Goal: Communication & Community: Answer question/provide support

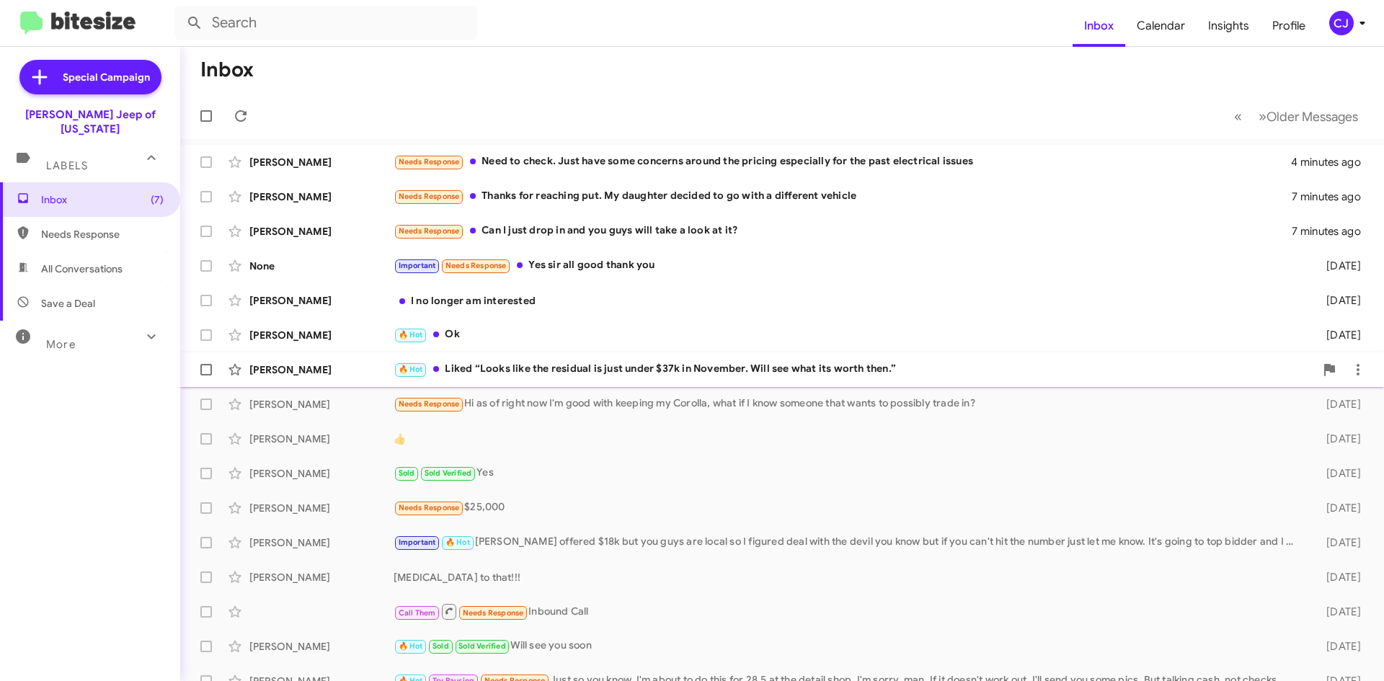
click at [516, 367] on div "🔥 Hot Liked “Looks like the residual is just under $37k in November. Will see w…" at bounding box center [853, 369] width 921 height 17
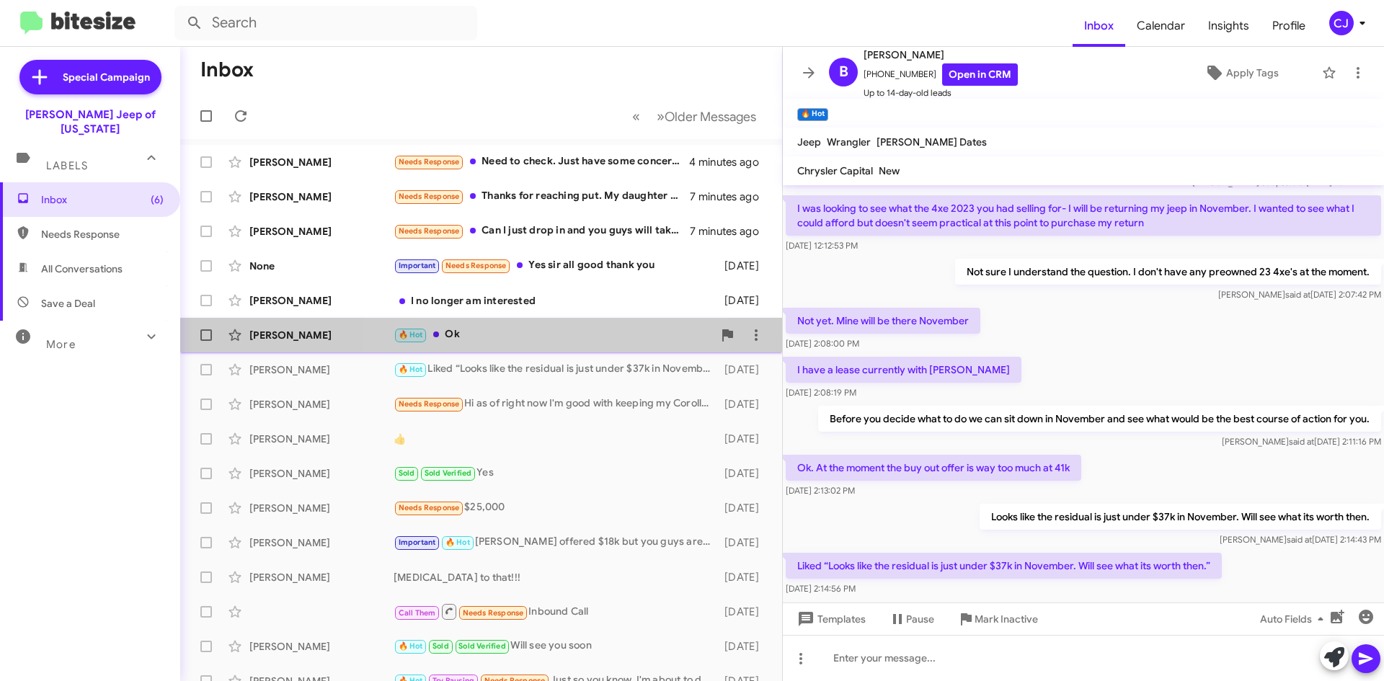
click at [517, 332] on div "🔥 Hot Ok" at bounding box center [552, 334] width 319 height 17
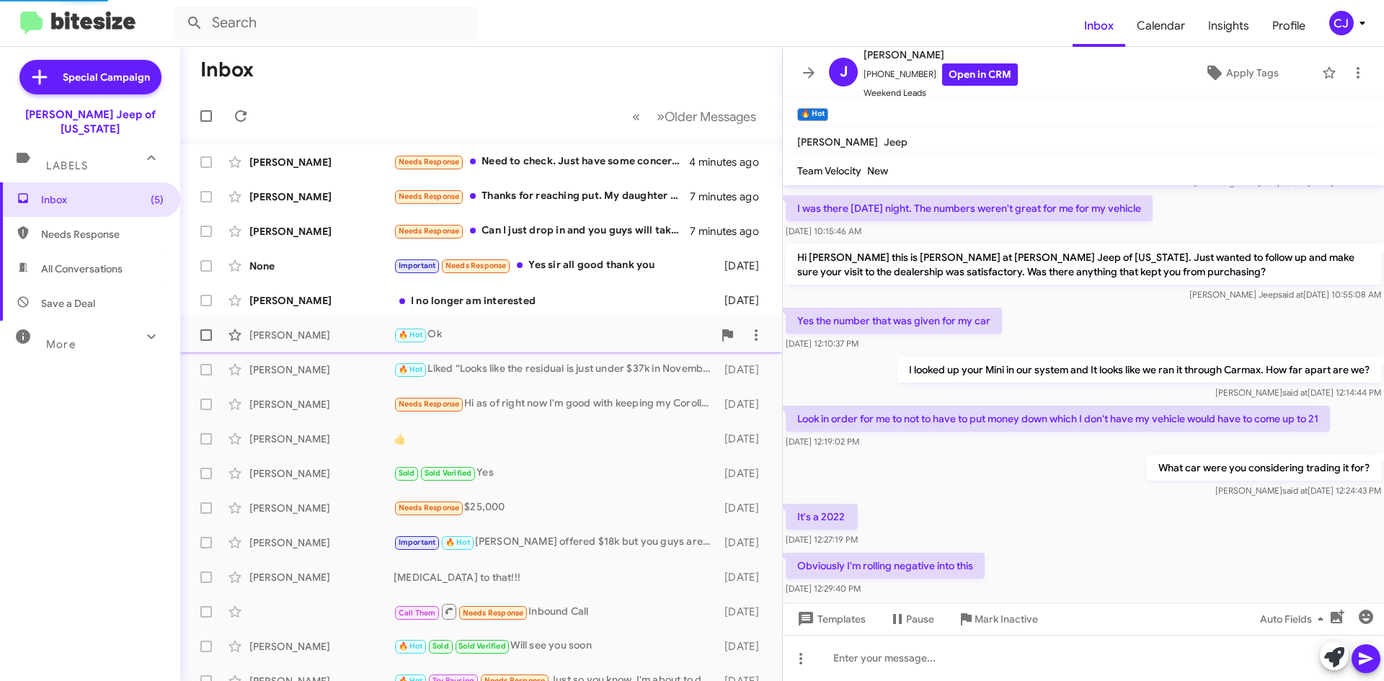
scroll to position [640, 0]
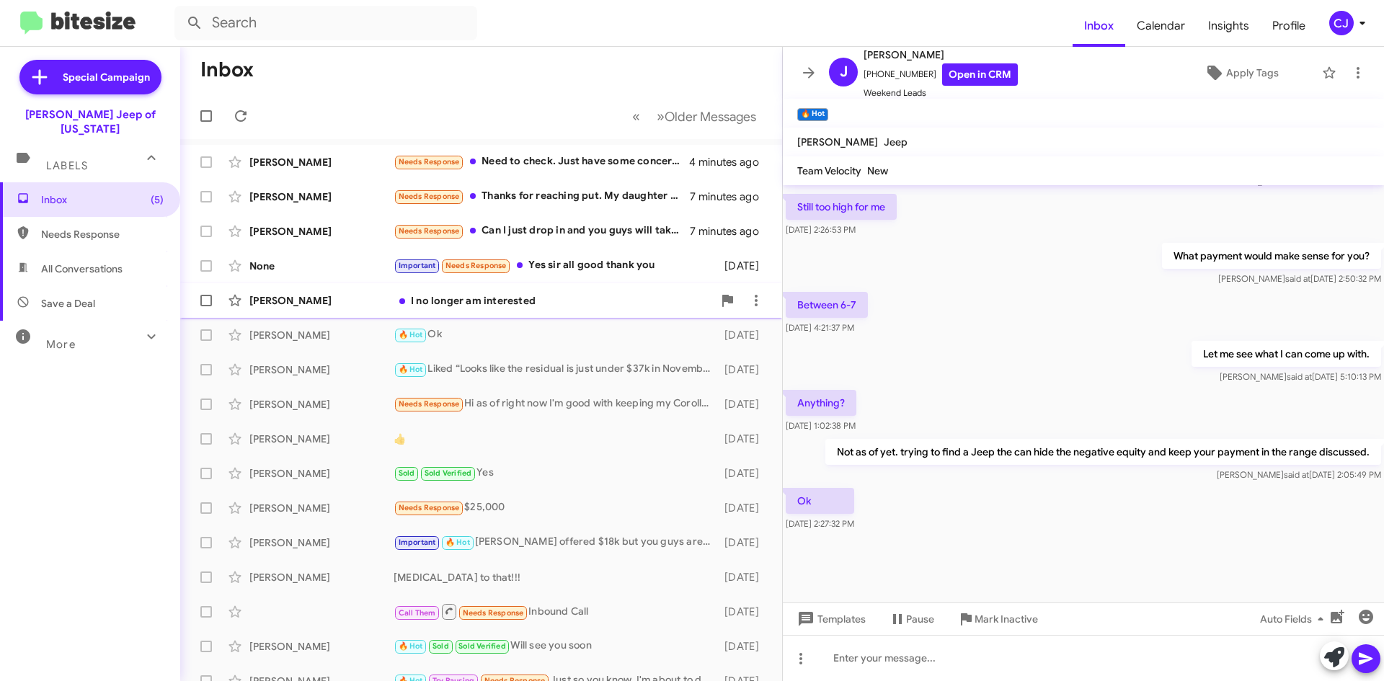
click at [526, 299] on div "I no longer am interested" at bounding box center [552, 300] width 319 height 14
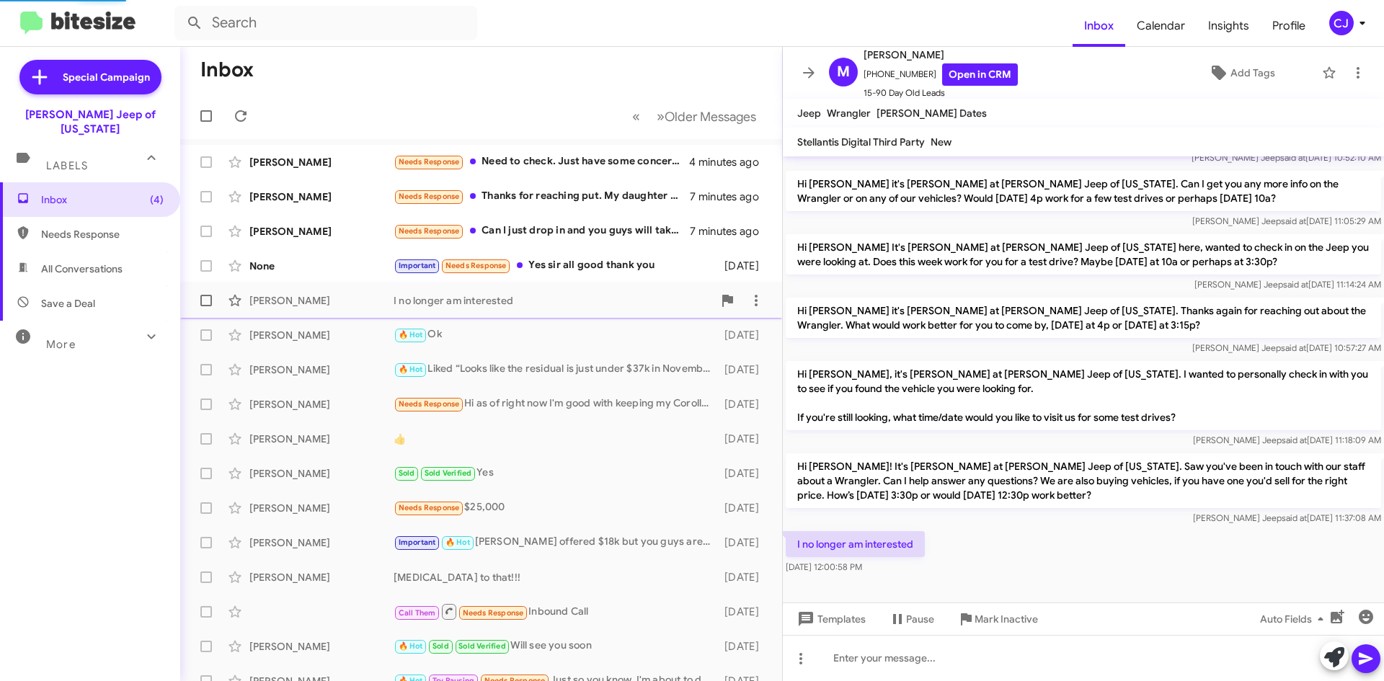
scroll to position [52, 0]
click at [966, 75] on link "Open in CRM" at bounding box center [980, 74] width 76 height 22
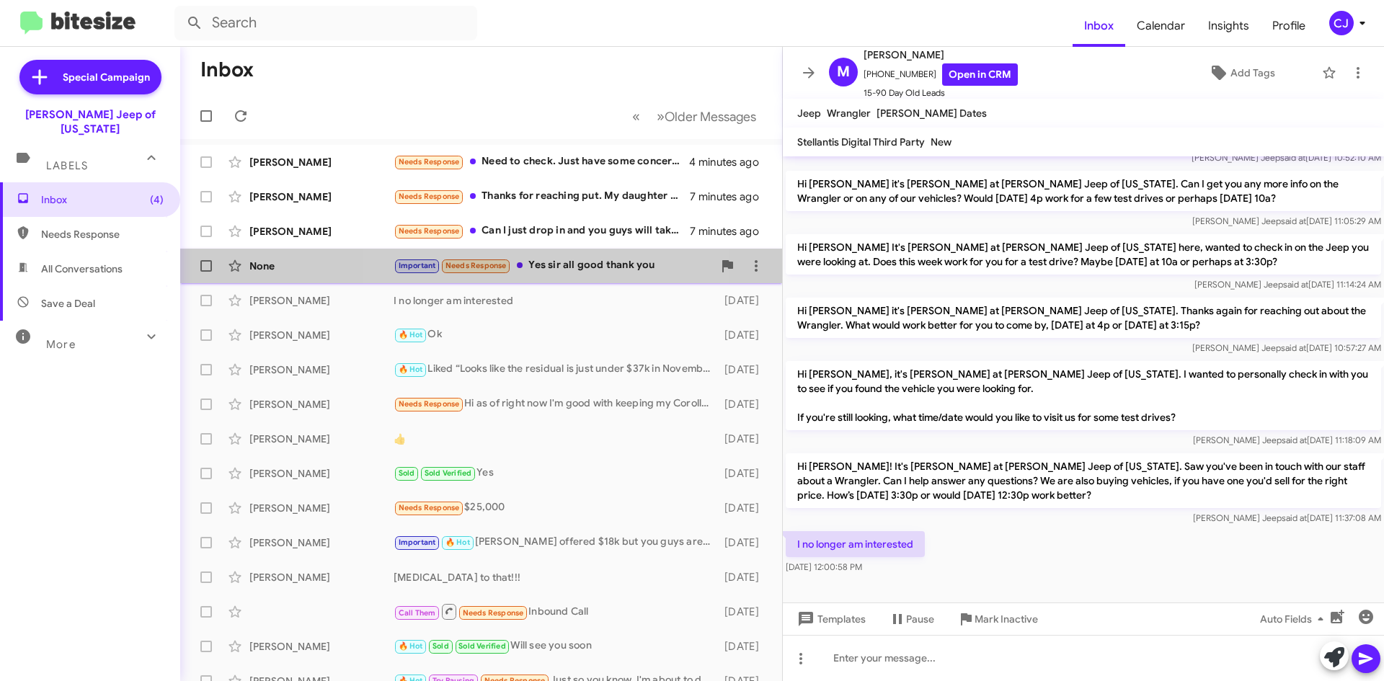
click at [554, 264] on div "Important Needs Response Yes sir all good thank you" at bounding box center [552, 265] width 319 height 17
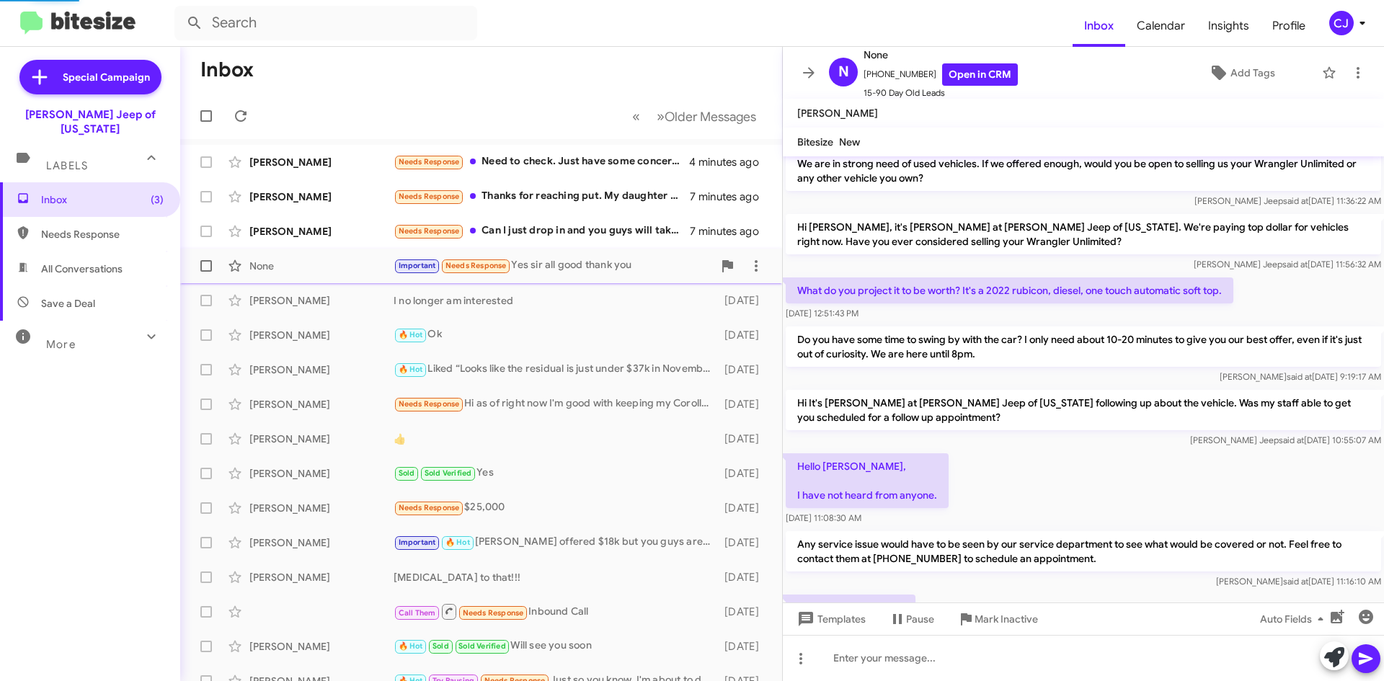
scroll to position [664, 0]
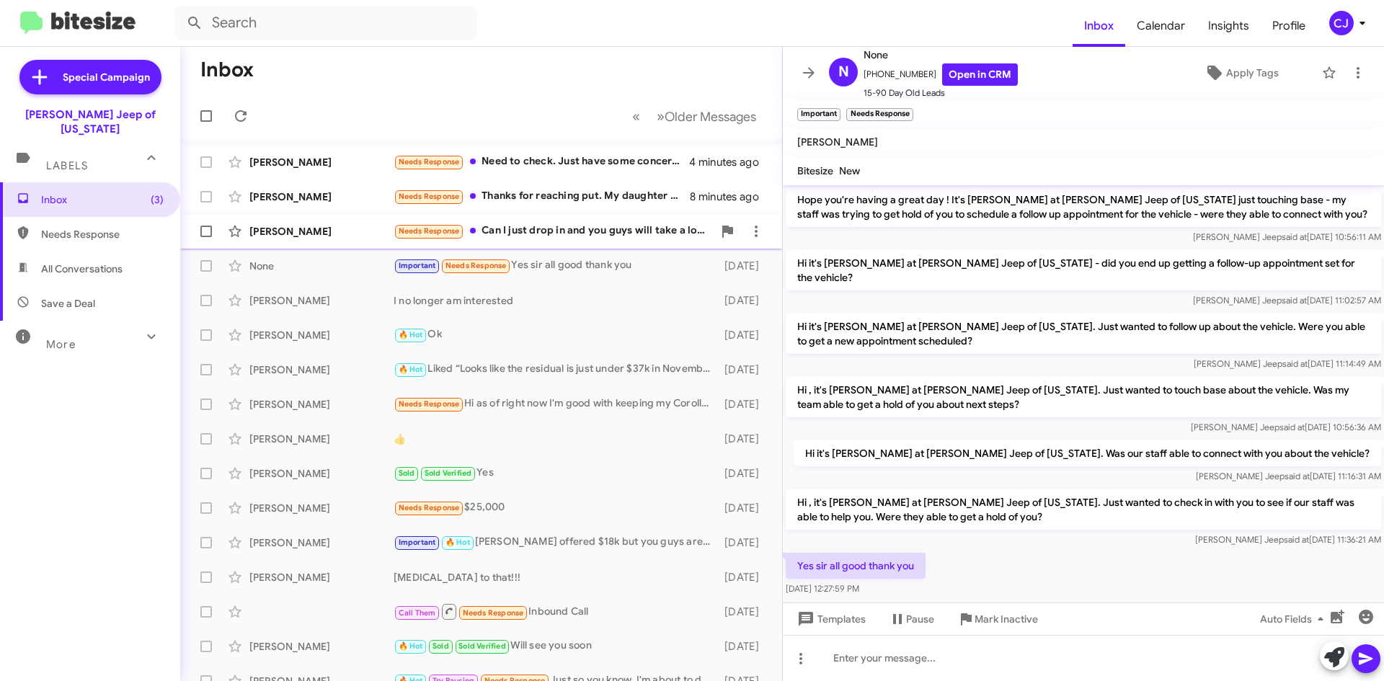
click at [611, 222] on div "[PERSON_NAME] Needs Response Can I just drop in and you guys will take a look a…" at bounding box center [481, 231] width 579 height 29
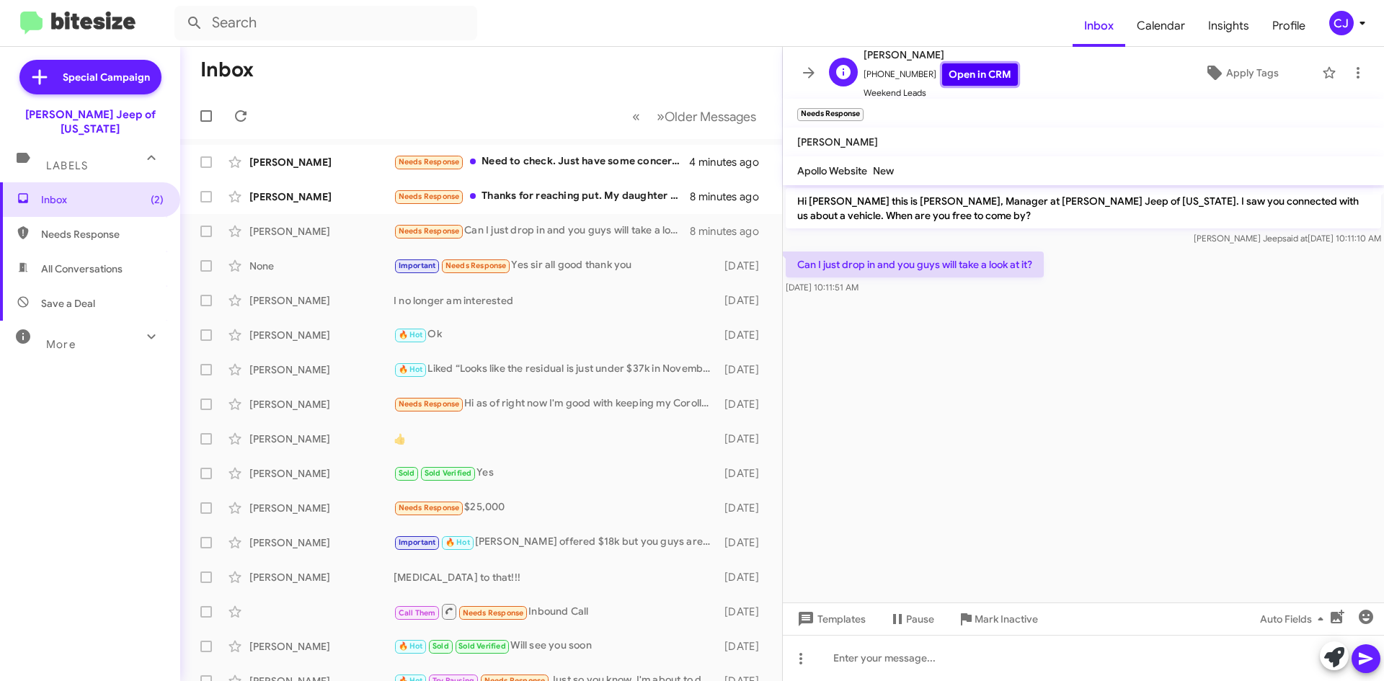
click at [977, 66] on link "Open in CRM" at bounding box center [980, 74] width 76 height 22
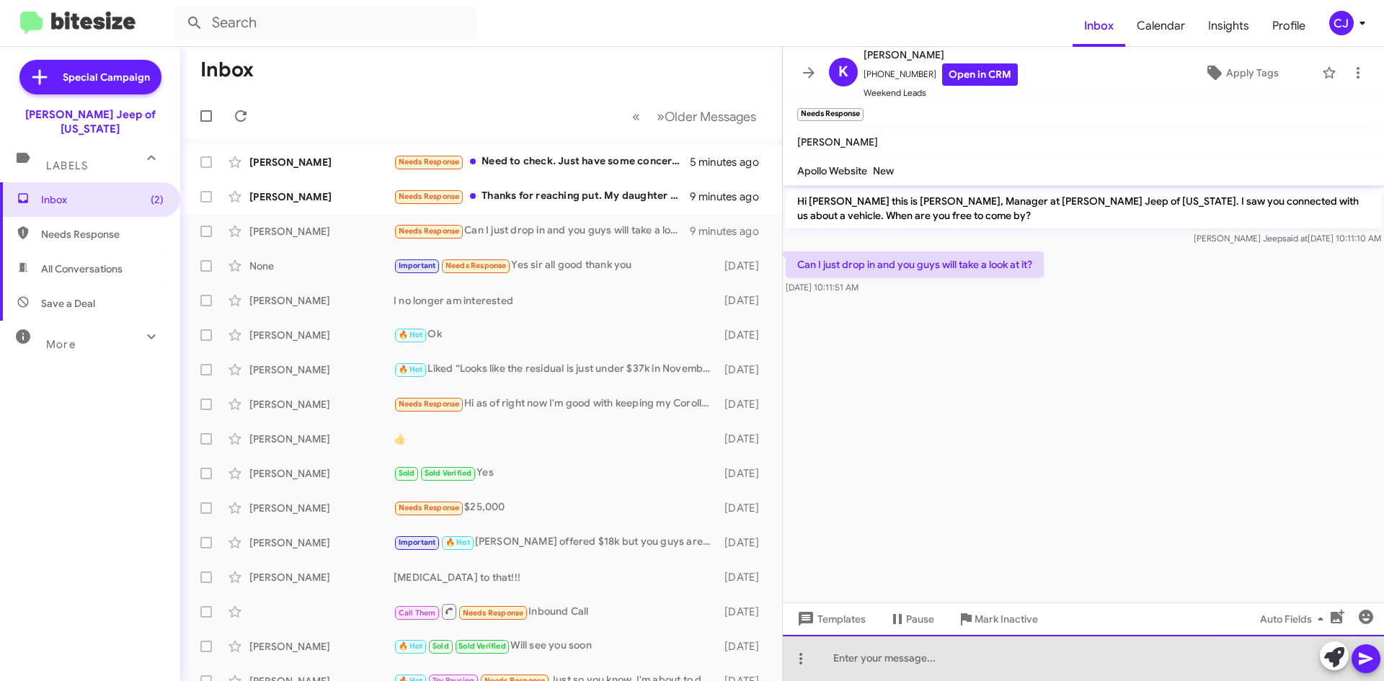
click at [840, 657] on div at bounding box center [1083, 658] width 601 height 46
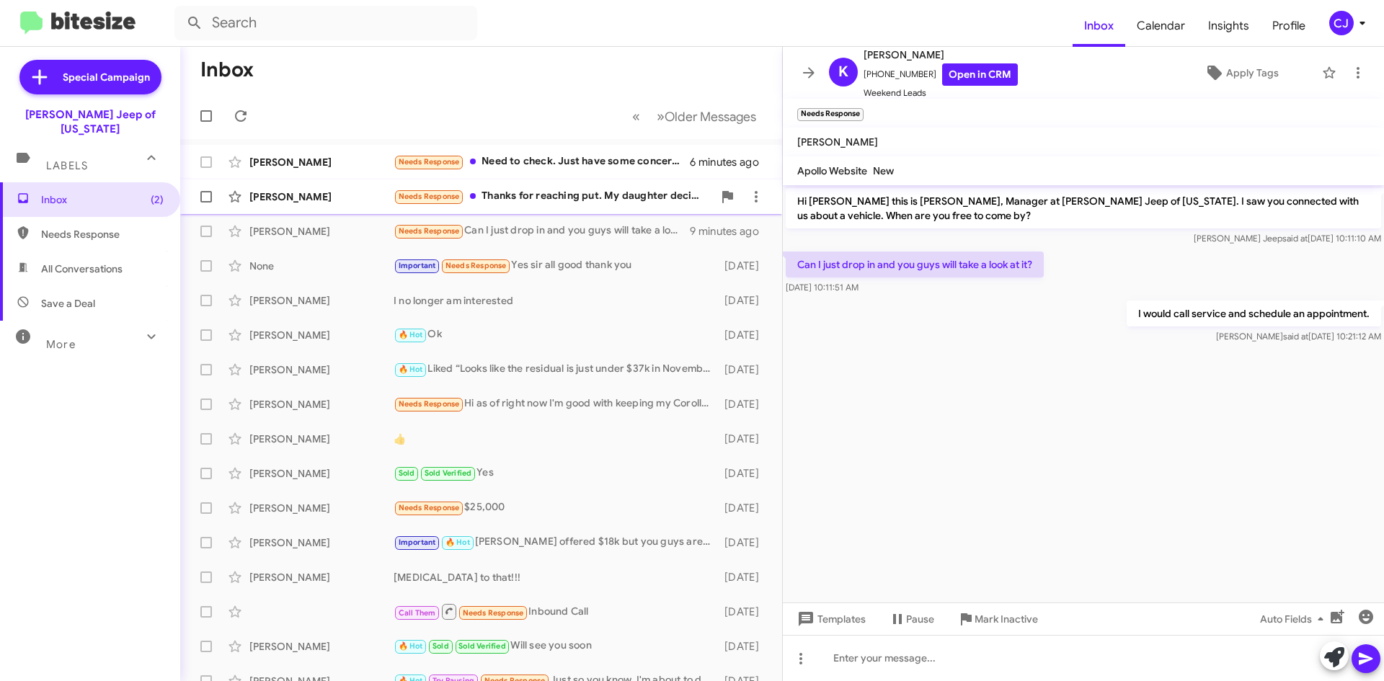
click at [597, 190] on div "Needs Response Thanks for reaching put. My daughter decided to go with a differ…" at bounding box center [552, 196] width 319 height 17
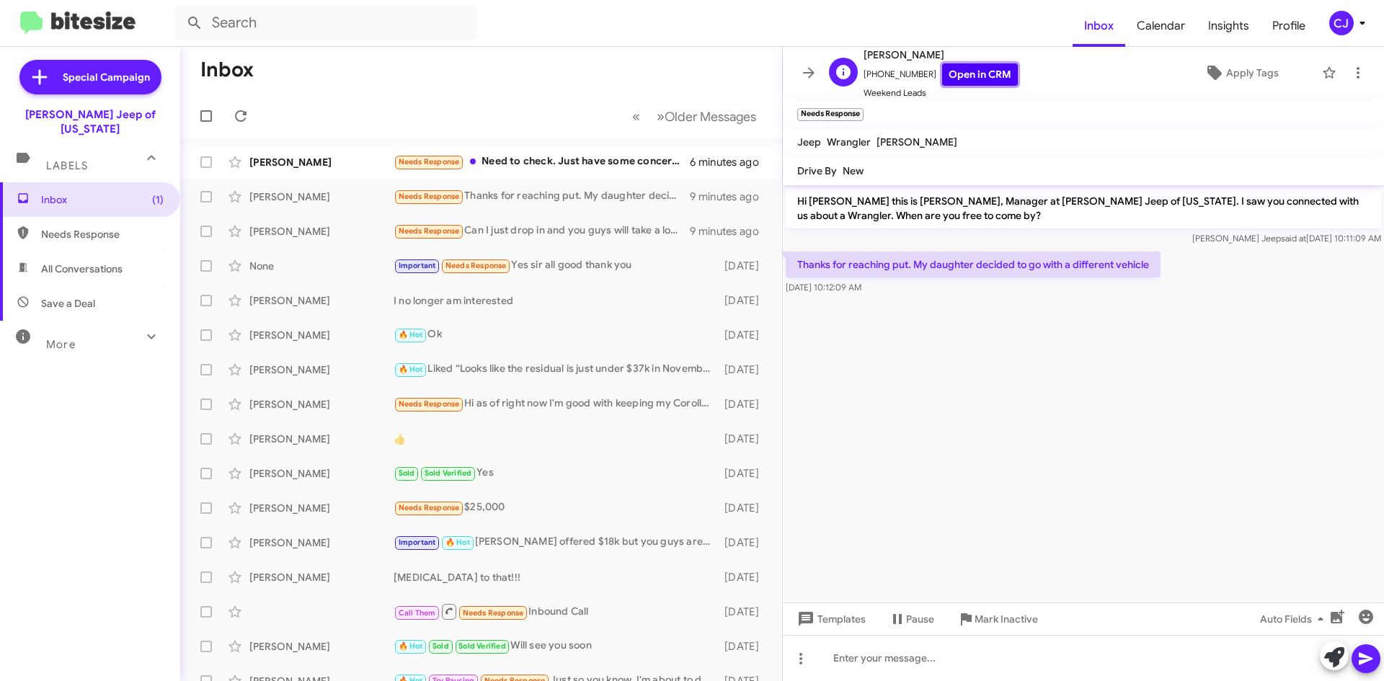
click at [971, 66] on link "Open in CRM" at bounding box center [980, 74] width 76 height 22
click at [622, 159] on div "No Page" at bounding box center [619, 152] width 39 height 23
click at [551, 159] on div "Needs Response Need to check. Just have some concerns around the pricing especi…" at bounding box center [552, 162] width 319 height 17
click at [967, 69] on link "Open in CRM" at bounding box center [980, 74] width 76 height 22
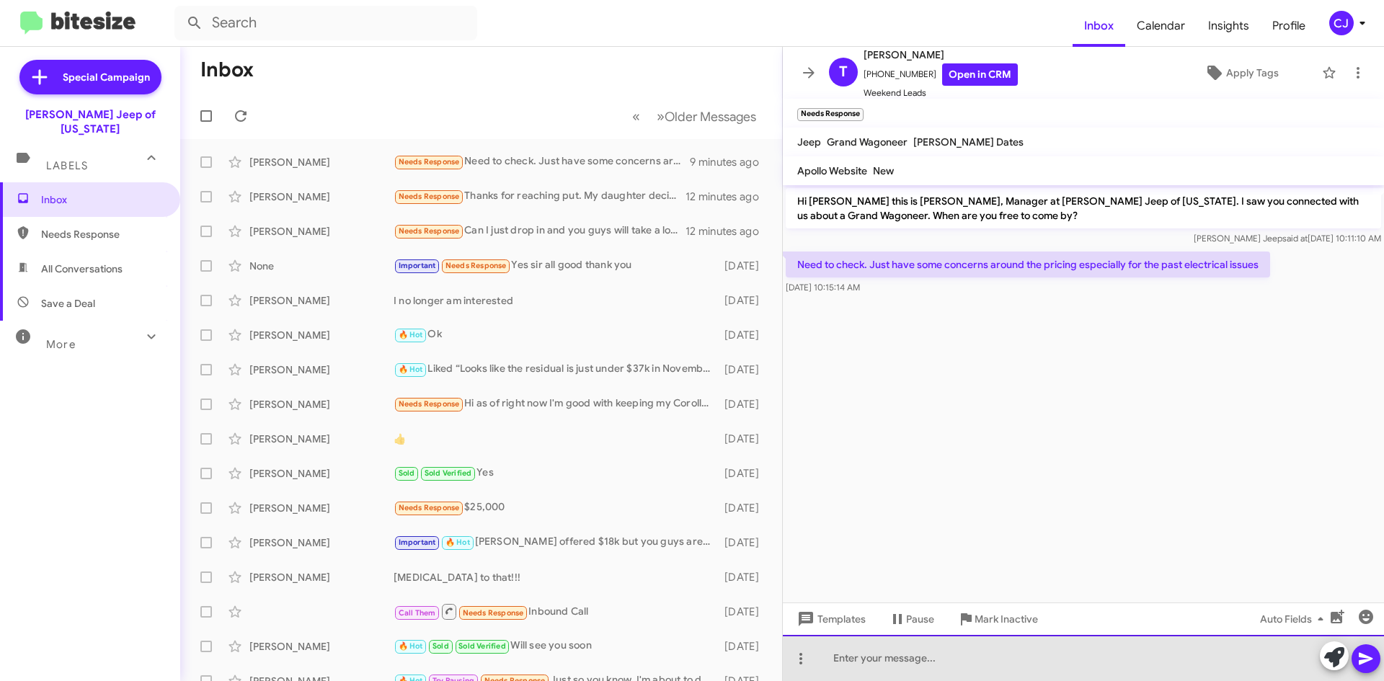
click at [857, 654] on div at bounding box center [1083, 658] width 601 height 46
